Goal: Task Accomplishment & Management: Manage account settings

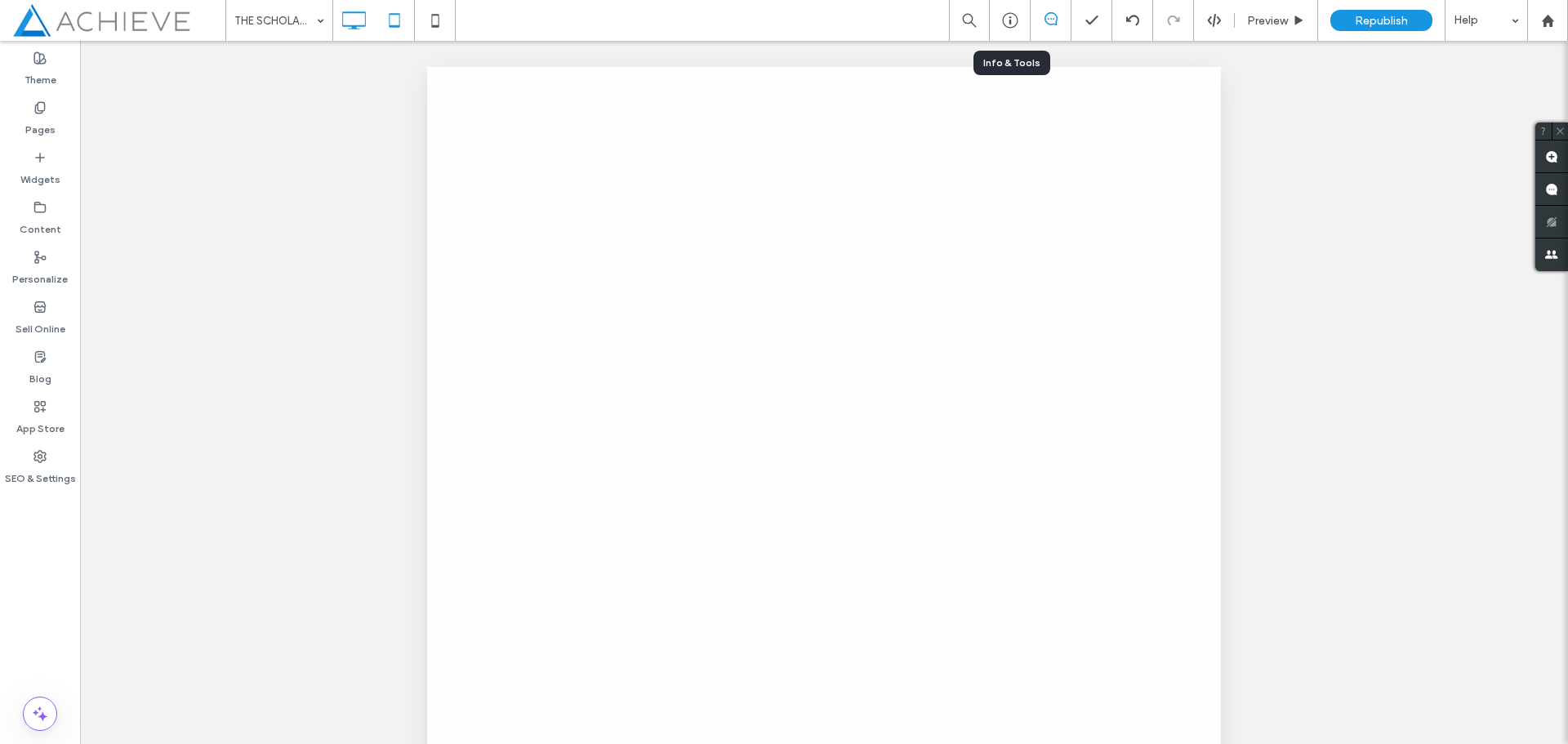
click at [356, 21] on icon at bounding box center [353, 20] width 32 height 32
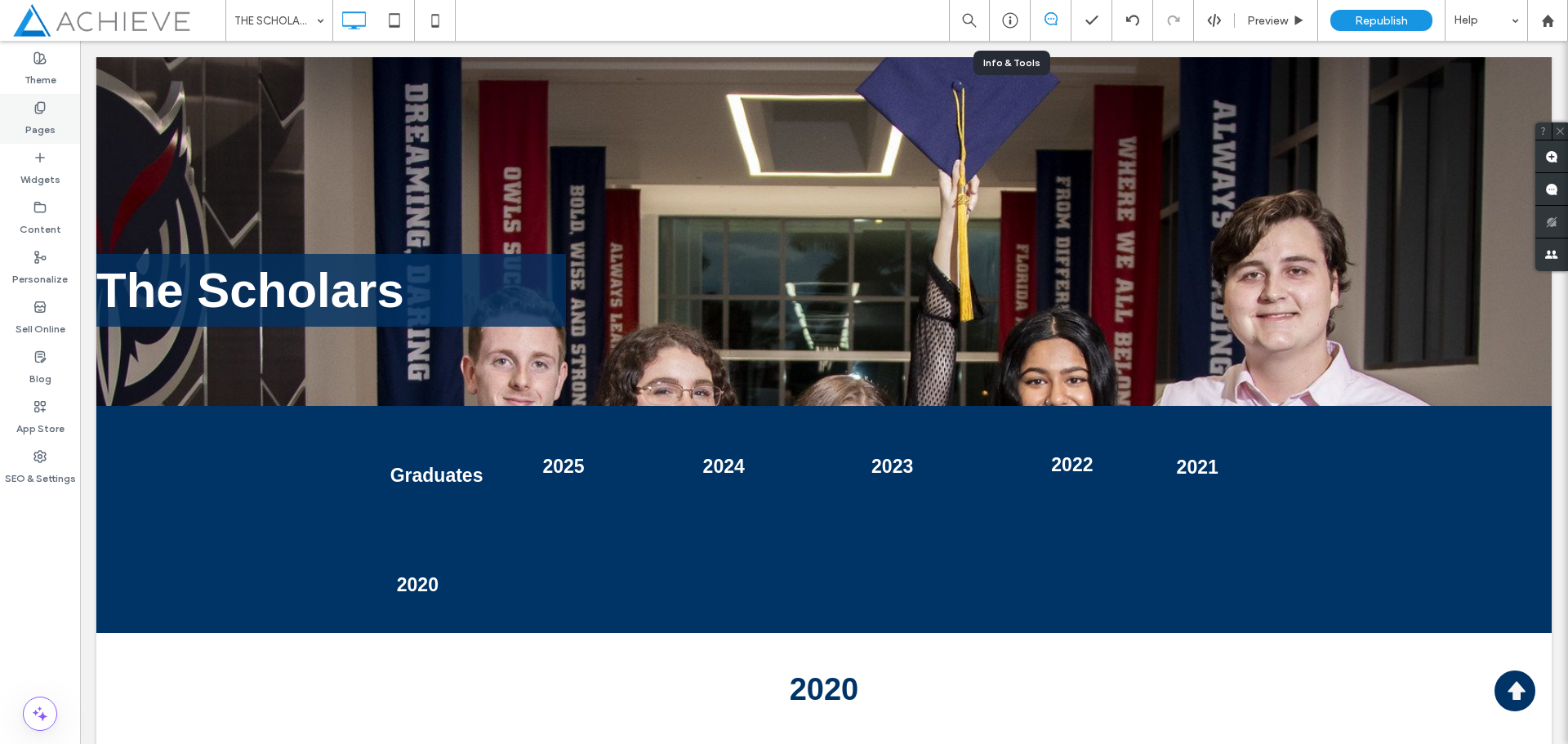
click at [44, 114] on label "Pages" at bounding box center [40, 125] width 30 height 23
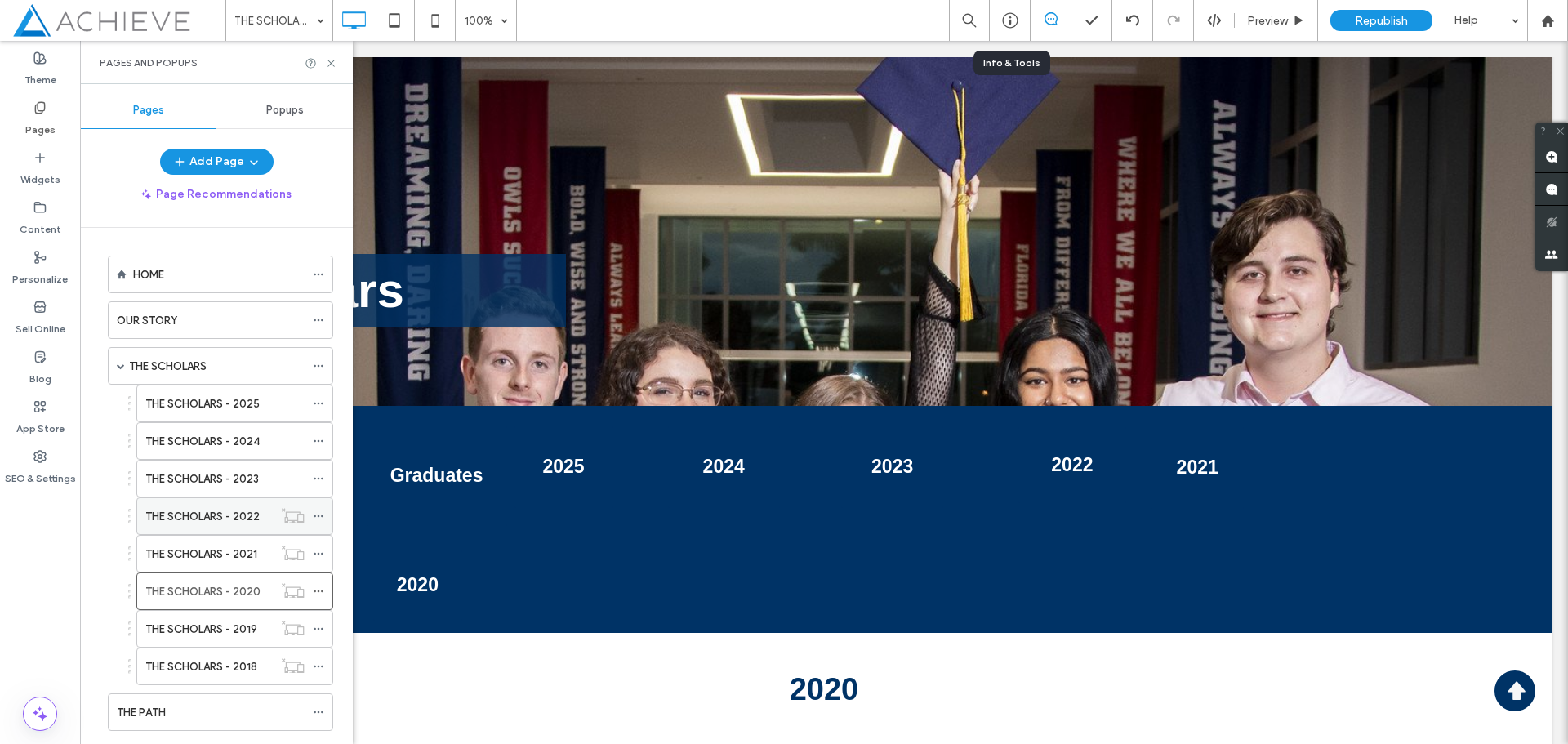
click at [317, 519] on icon at bounding box center [318, 515] width 11 height 11
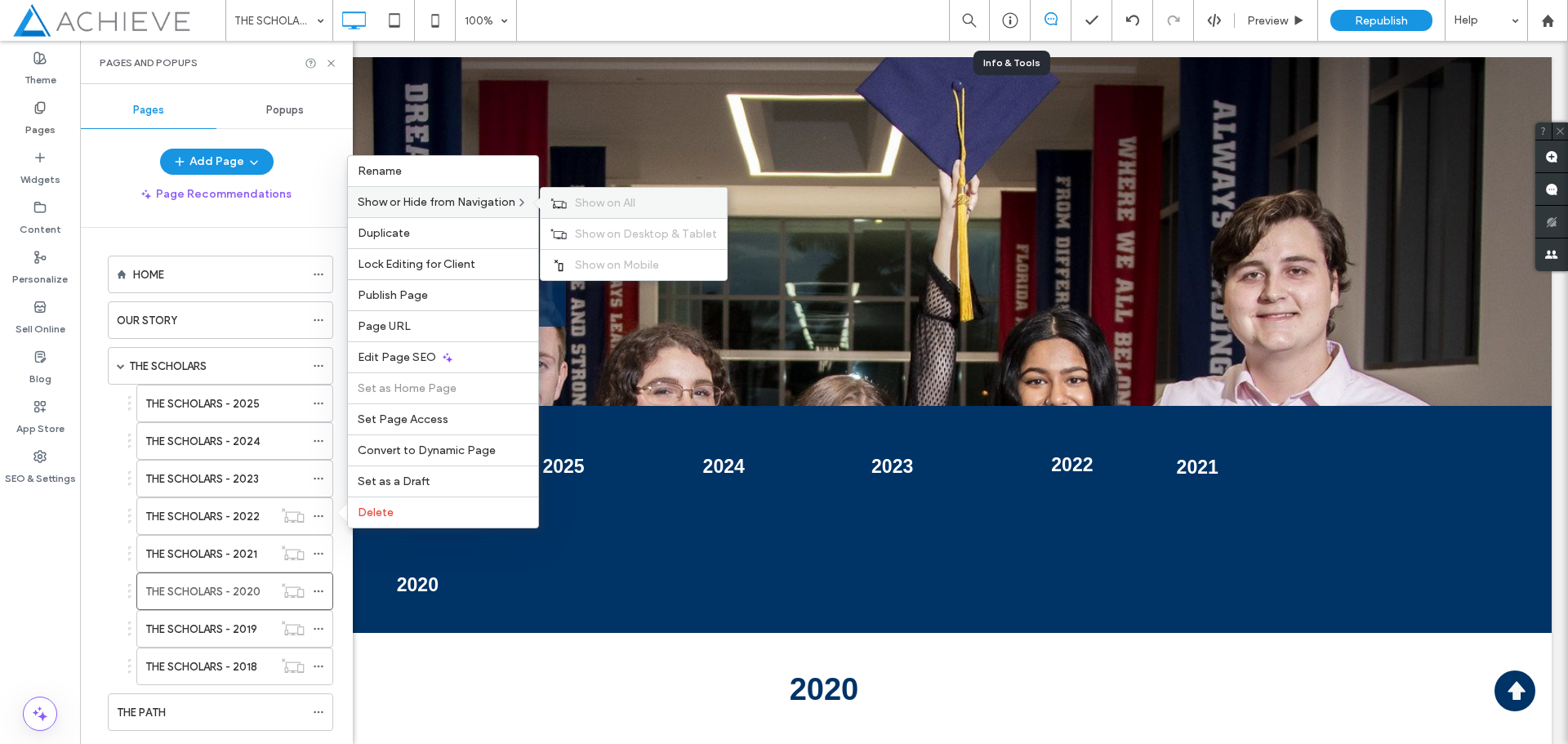
click at [597, 209] on span "Show on All" at bounding box center [605, 203] width 60 height 14
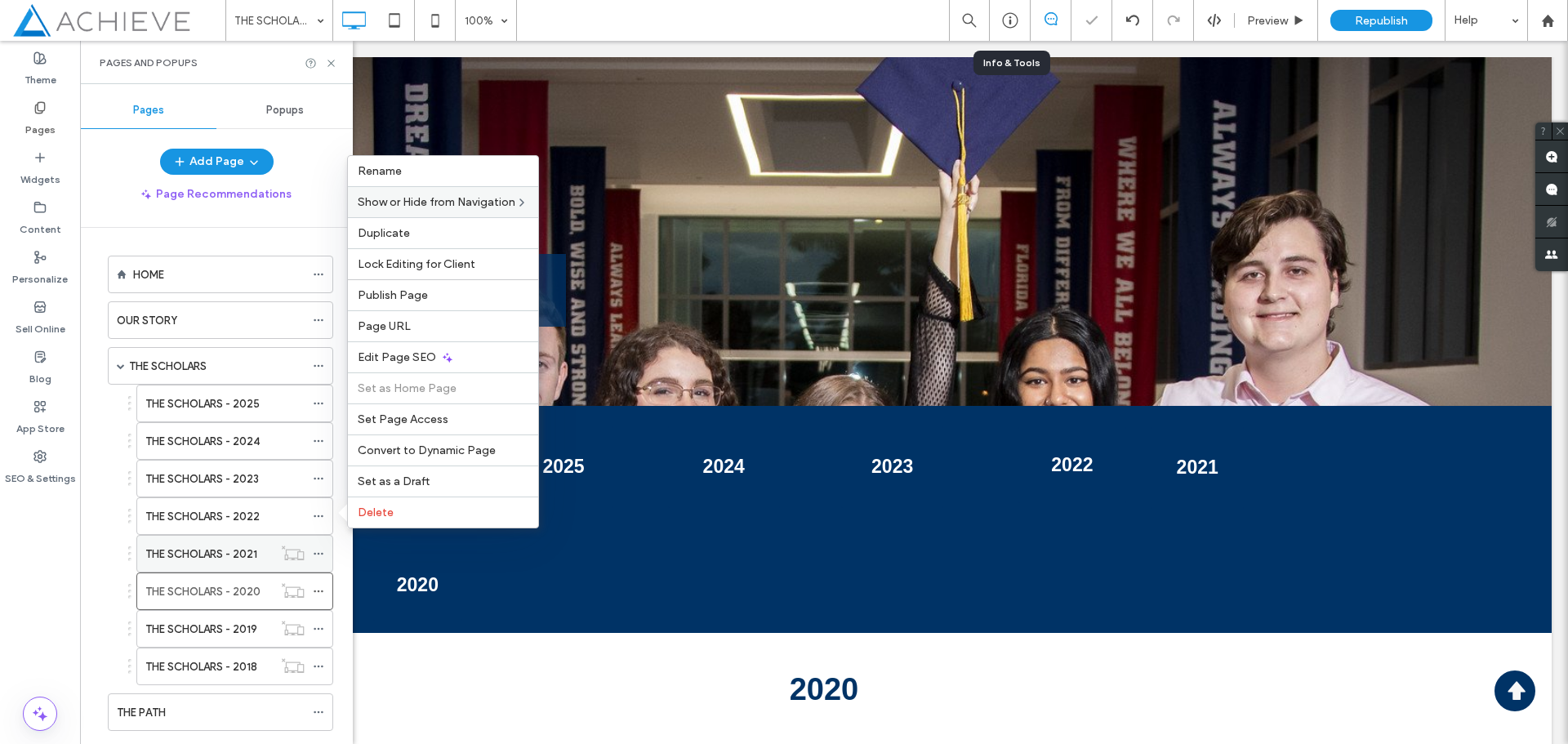
click at [320, 553] on icon at bounding box center [318, 553] width 11 height 11
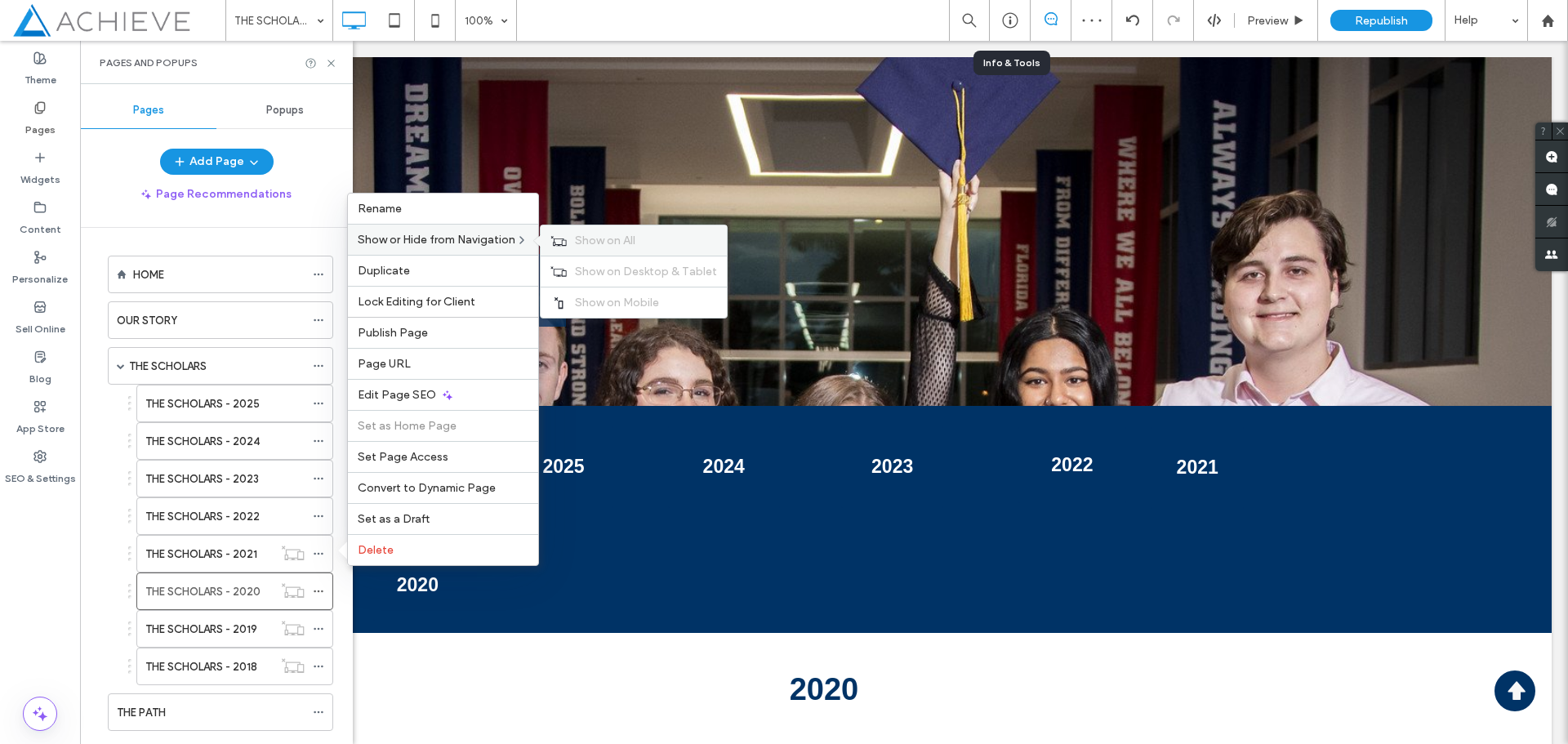
click at [571, 234] on div "Show on All" at bounding box center [634, 240] width 186 height 30
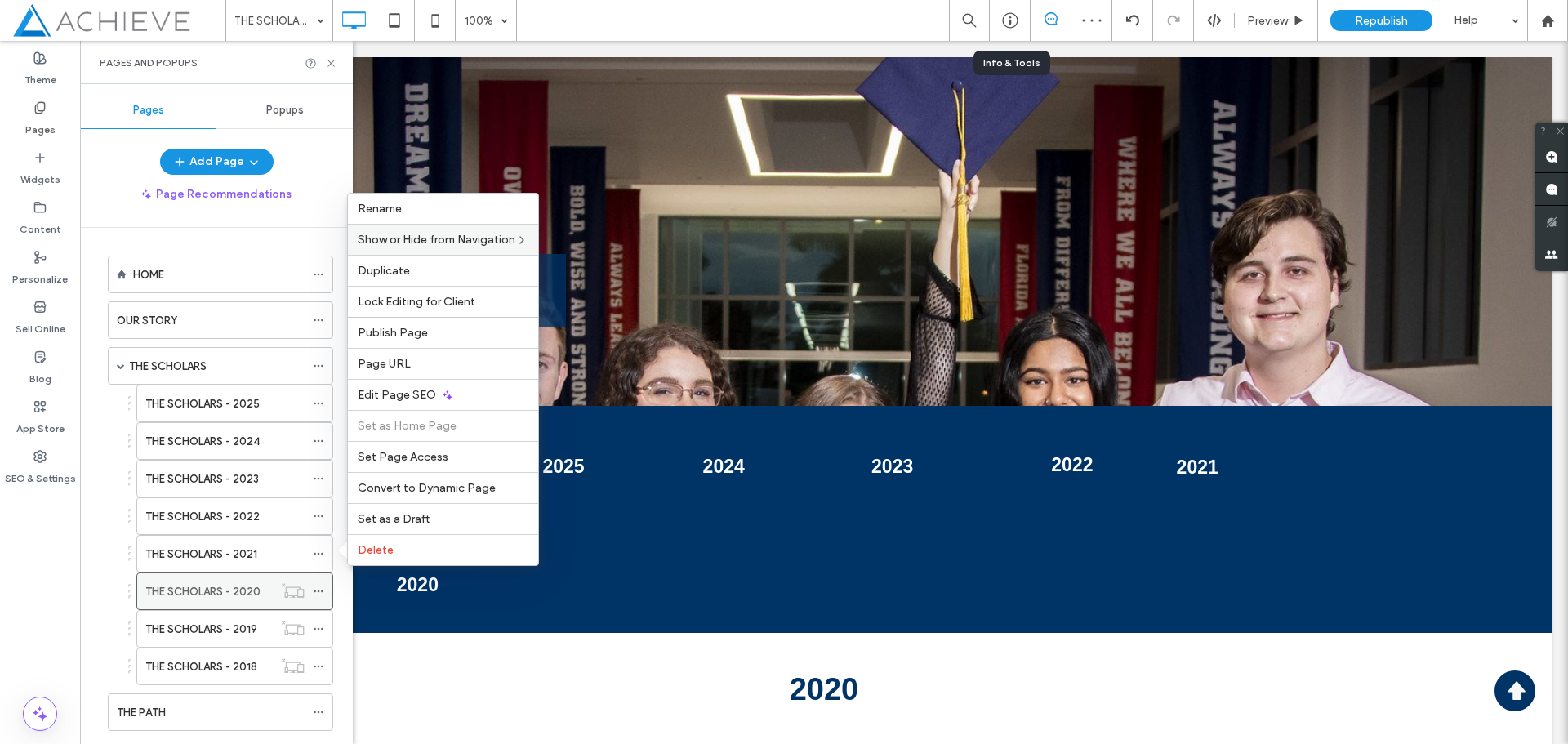
drag, startPoint x: 318, startPoint y: 592, endPoint x: 323, endPoint y: 580, distance: 13.0
click at [319, 592] on icon at bounding box center [318, 591] width 11 height 11
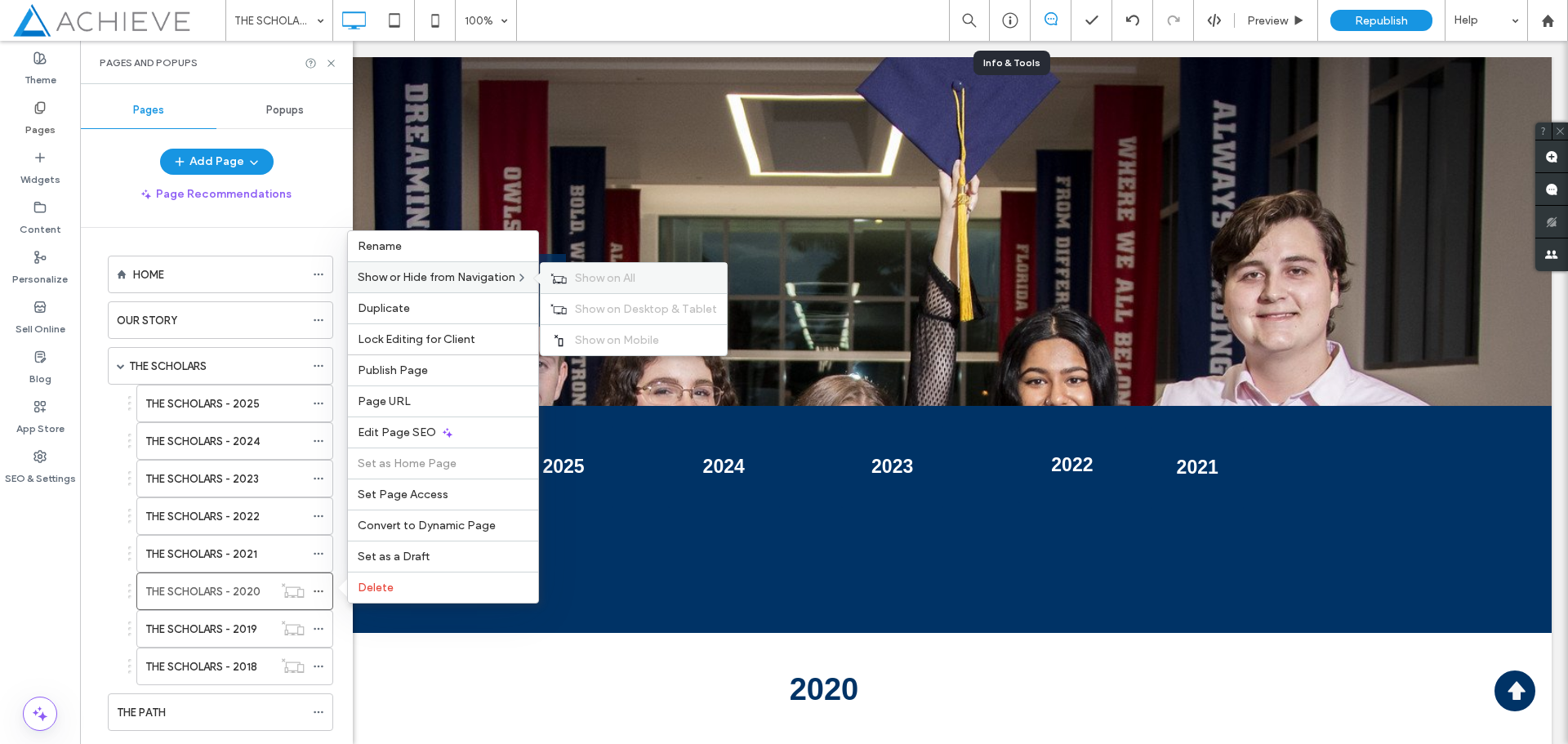
click at [633, 273] on span "Show on All" at bounding box center [605, 278] width 60 height 14
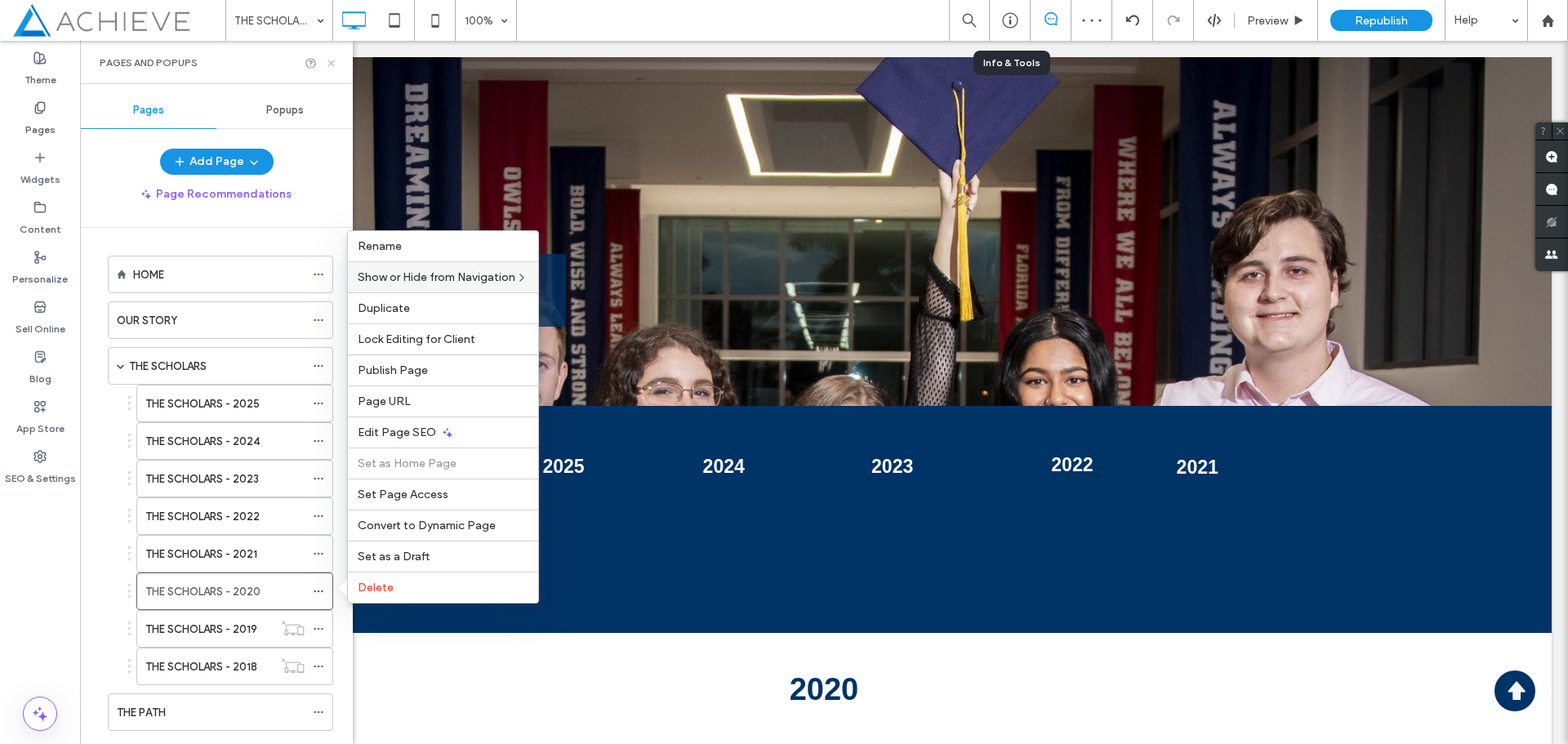
click at [327, 62] on icon at bounding box center [331, 63] width 12 height 12
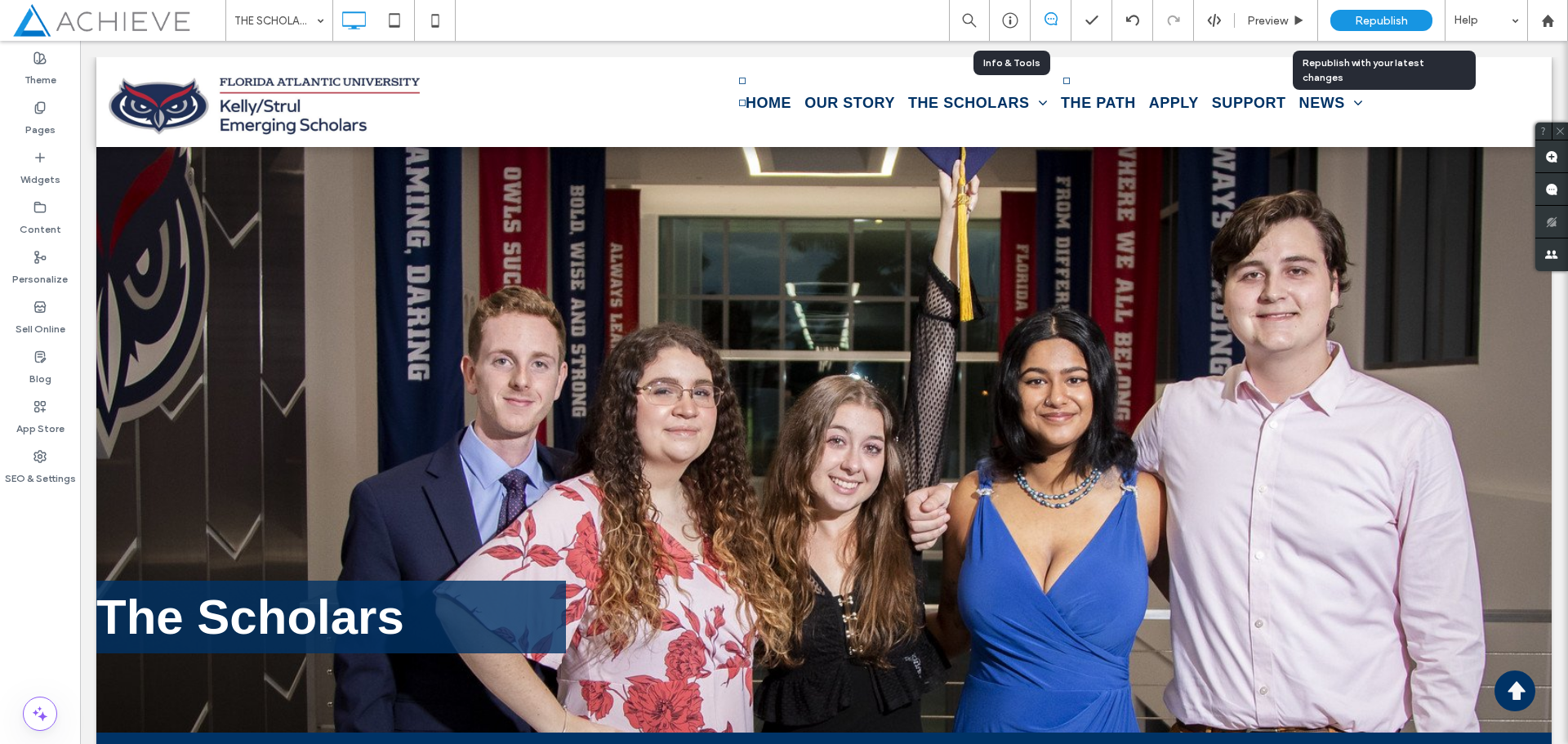
click at [1398, 26] on span "Republish" at bounding box center [1381, 21] width 53 height 14
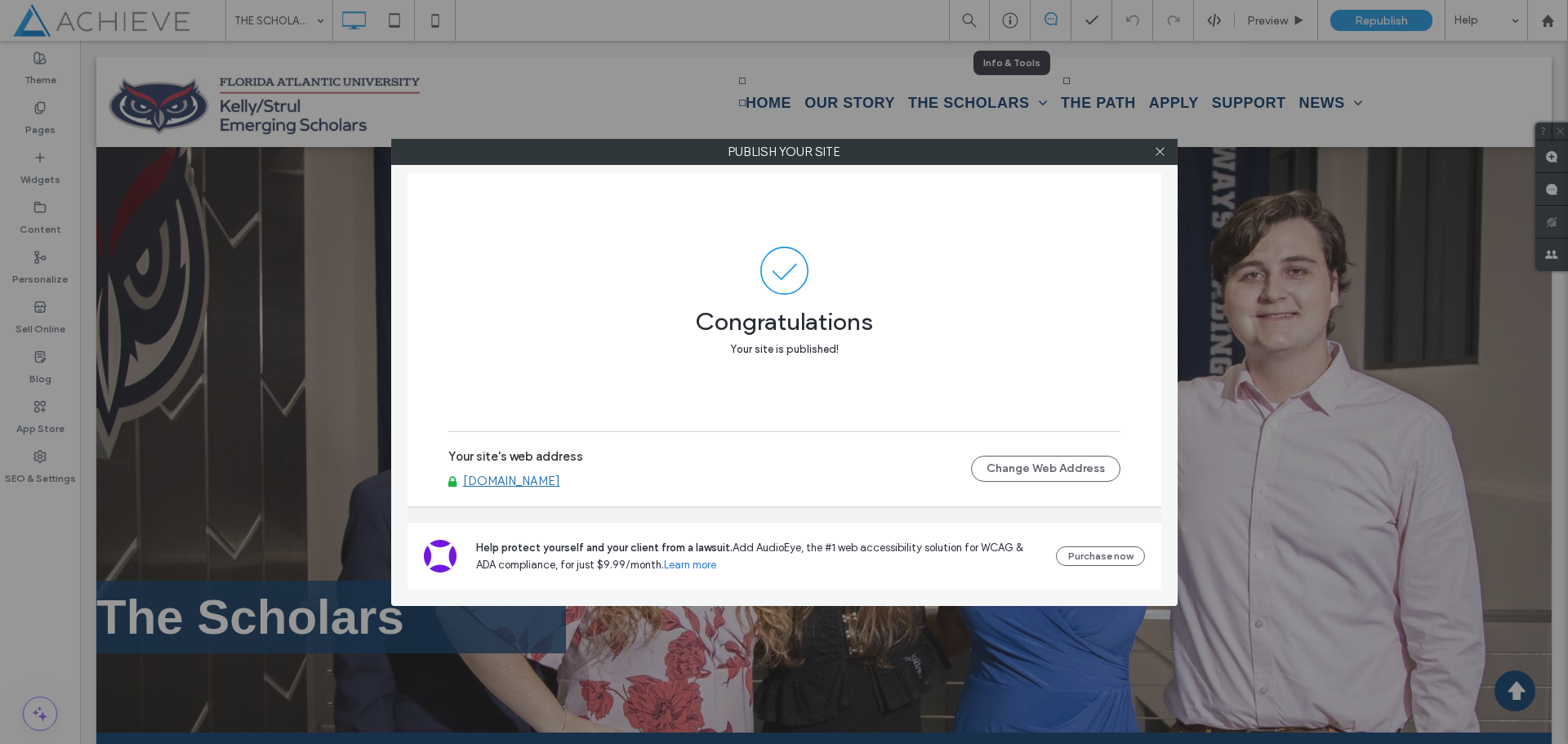
drag, startPoint x: 560, startPoint y: 483, endPoint x: 546, endPoint y: 485, distance: 14.1
click at [559, 485] on link "[DOMAIN_NAME]" at bounding box center [511, 481] width 97 height 15
